Goal: Browse casually

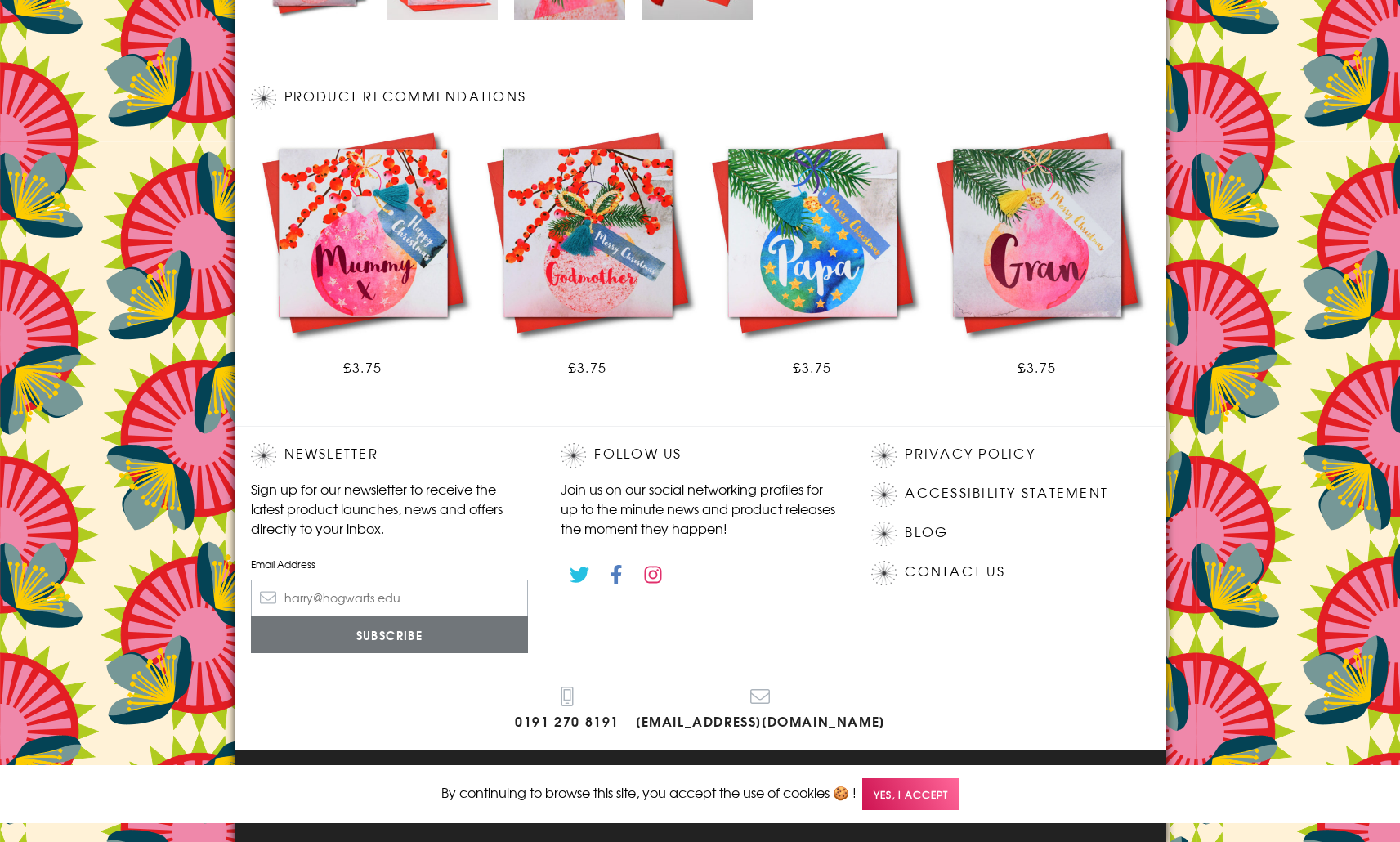
scroll to position [844, 0]
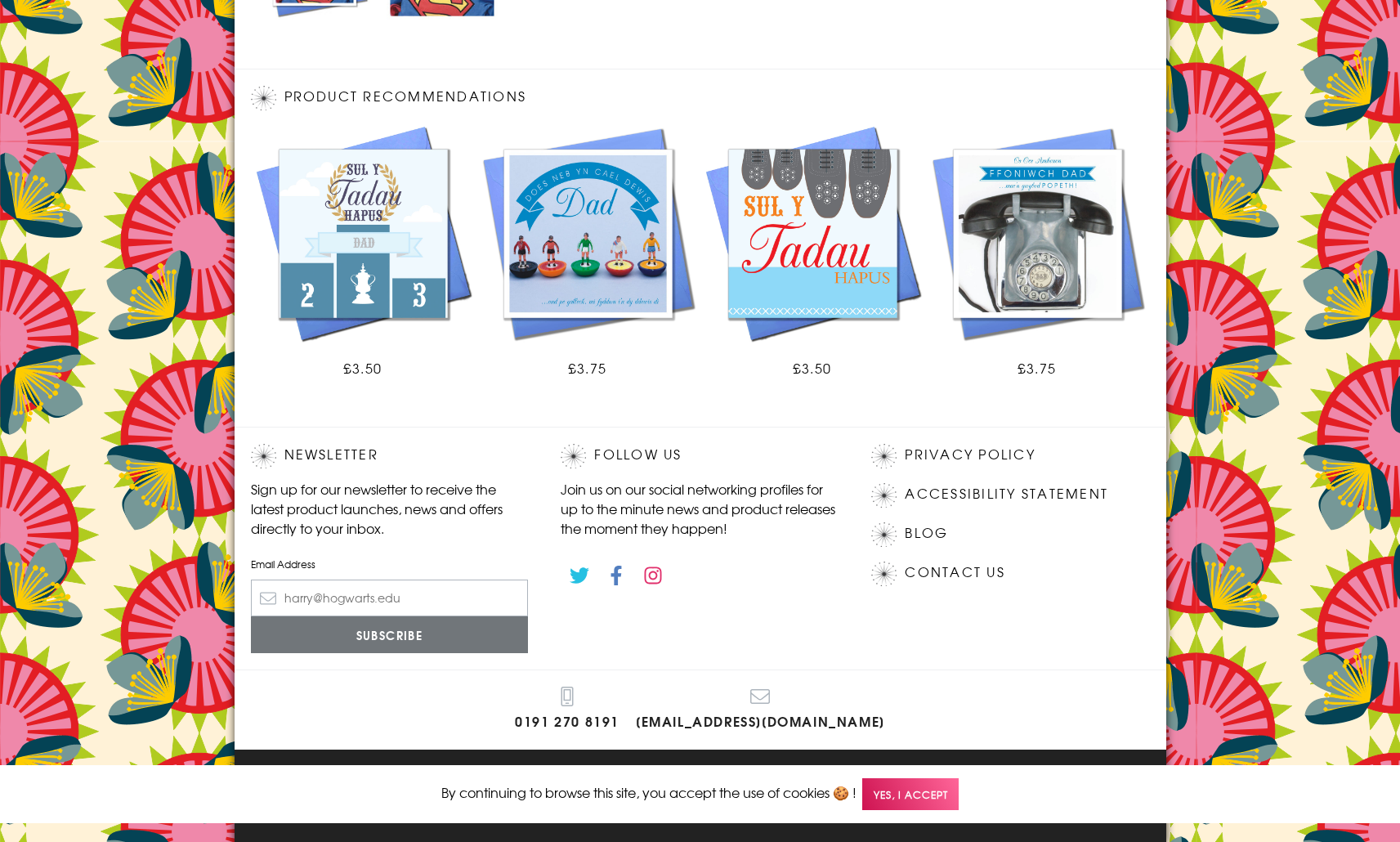
scroll to position [844, 0]
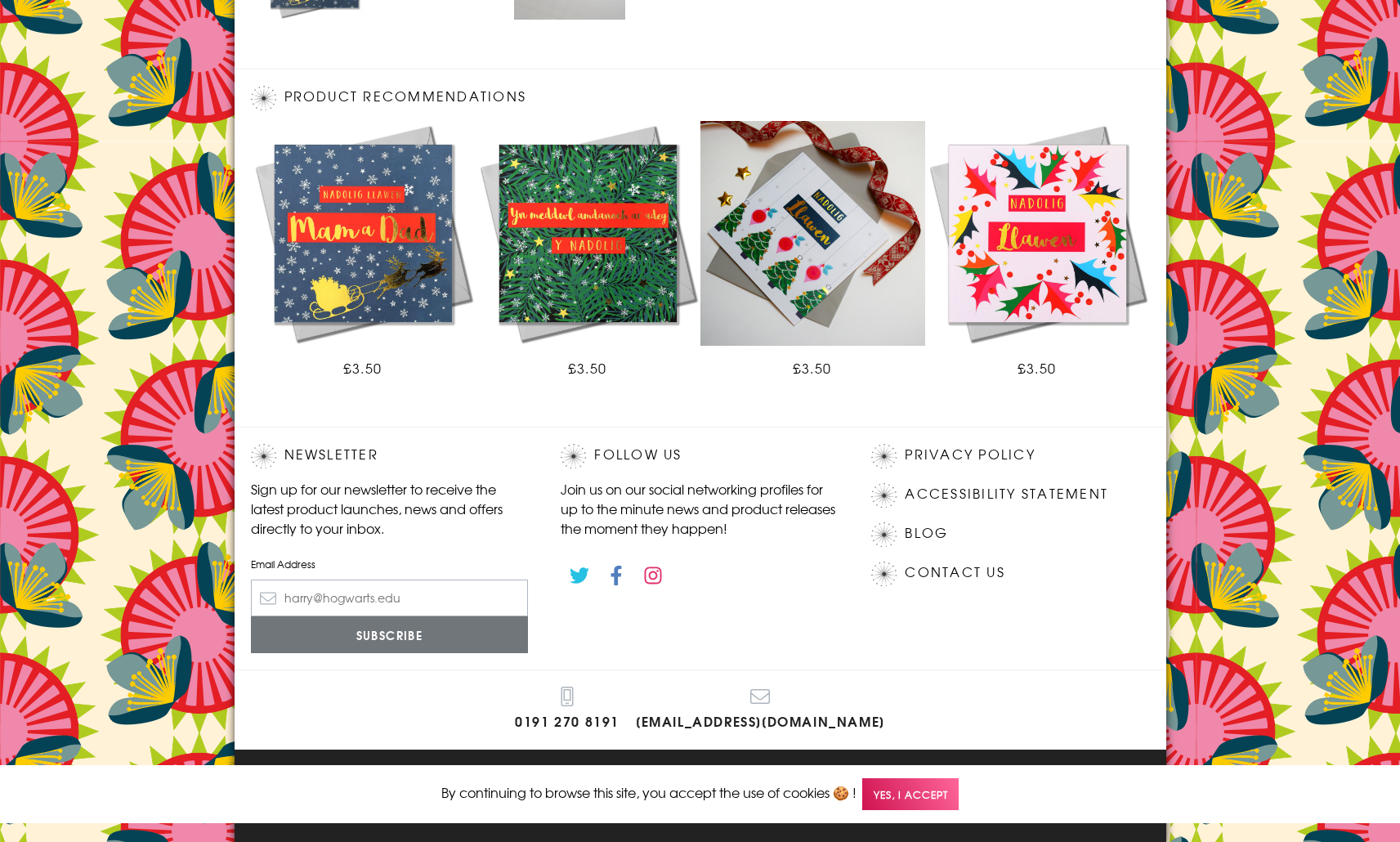
scroll to position [844, 0]
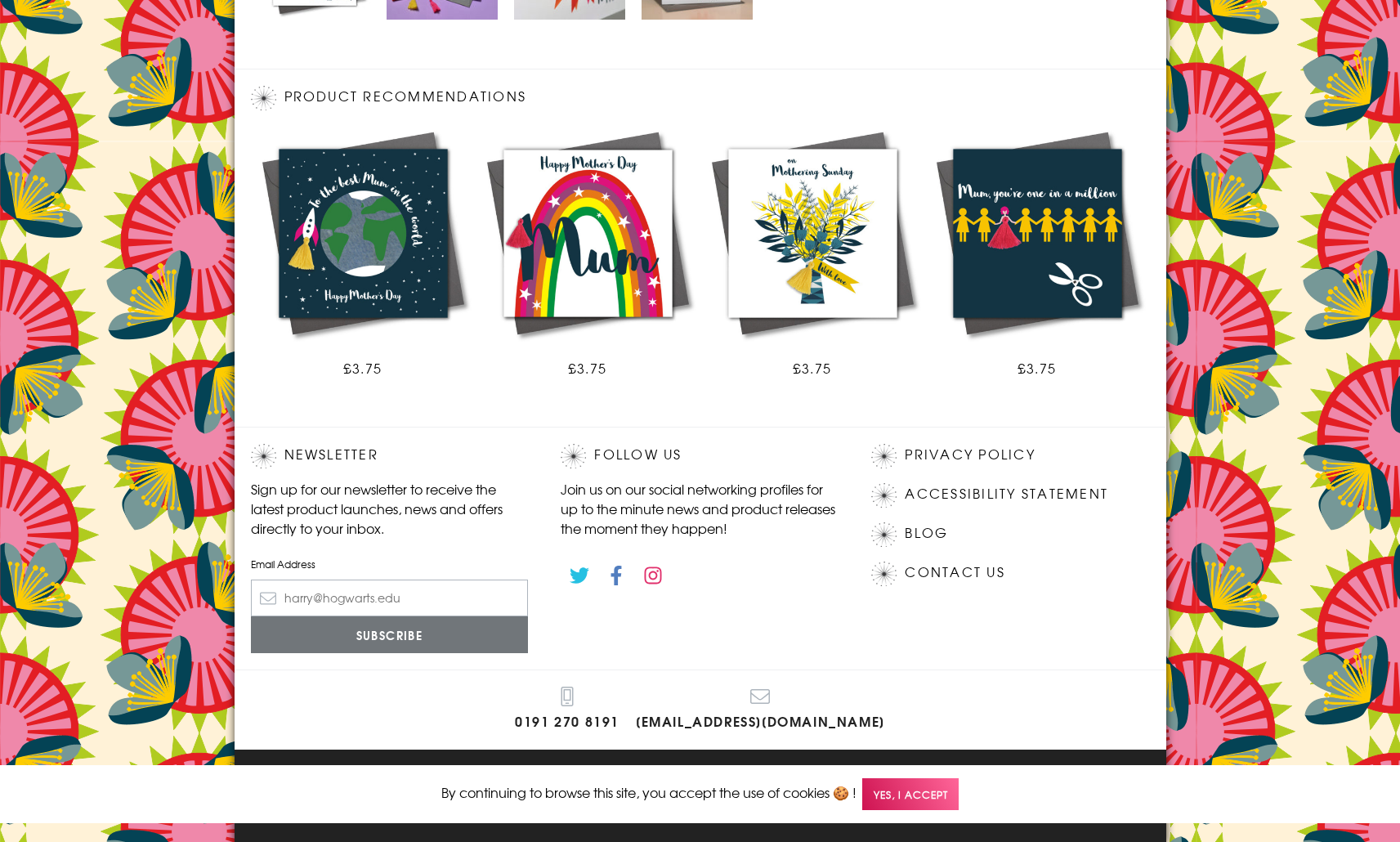
scroll to position [844, 0]
